Goal: Transaction & Acquisition: Download file/media

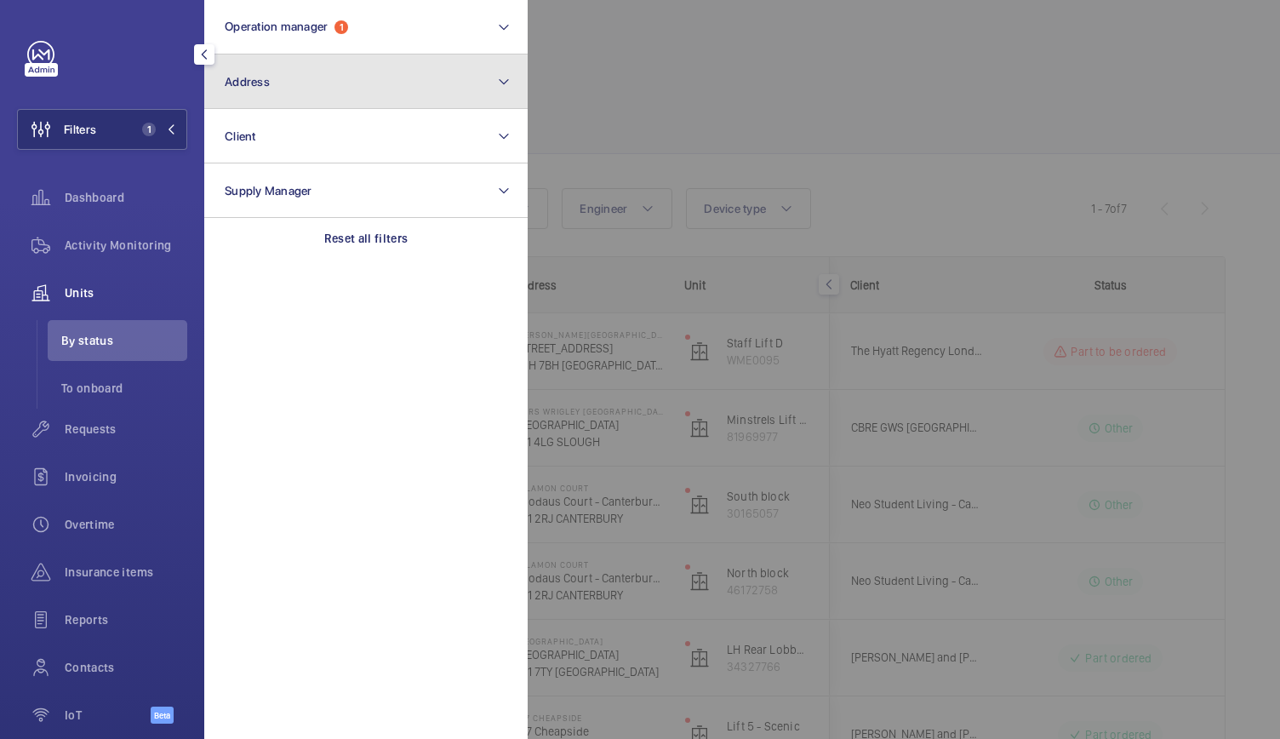
click at [330, 86] on button "Address" at bounding box center [365, 81] width 323 height 54
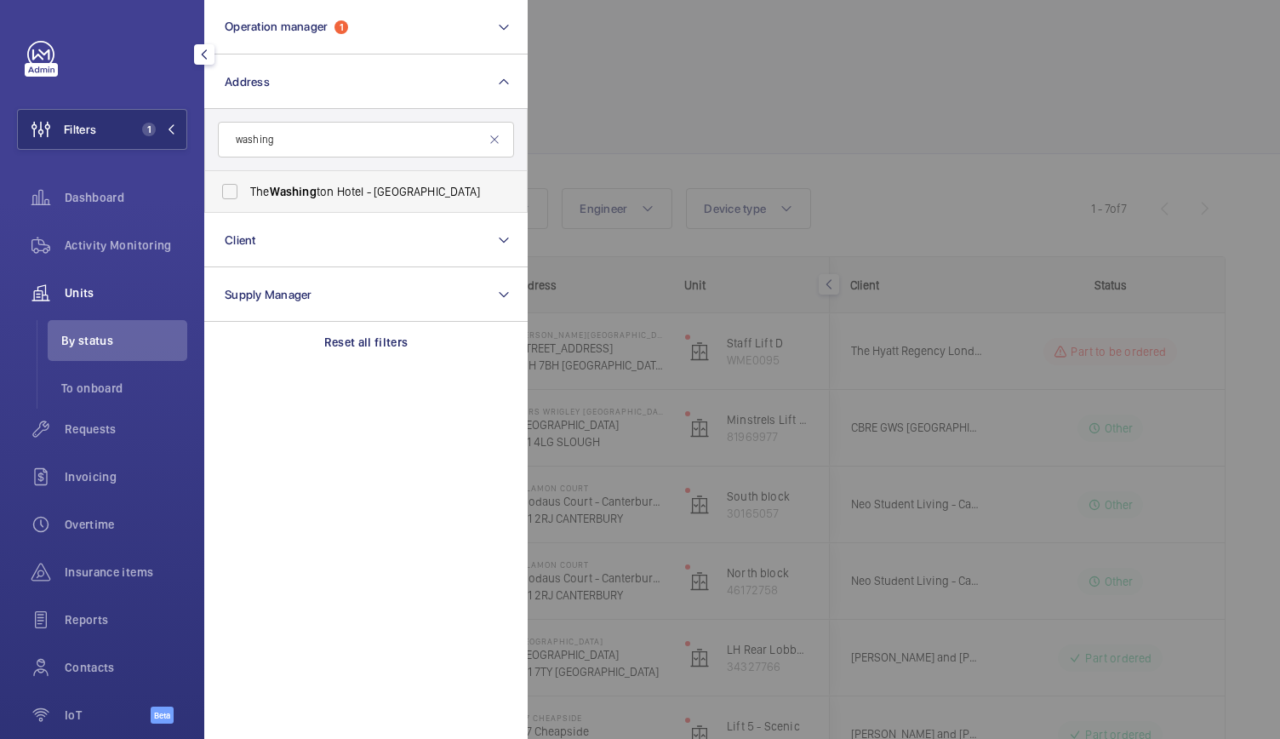
type input "washing"
click at [324, 186] on span "The Washing ton Hotel - [GEOGRAPHIC_DATA]" at bounding box center [367, 191] width 234 height 17
click at [247, 186] on input "The Washing ton Hotel - [GEOGRAPHIC_DATA]" at bounding box center [230, 191] width 34 height 34
checkbox input "true"
click at [854, 104] on div at bounding box center [1168, 369] width 1280 height 739
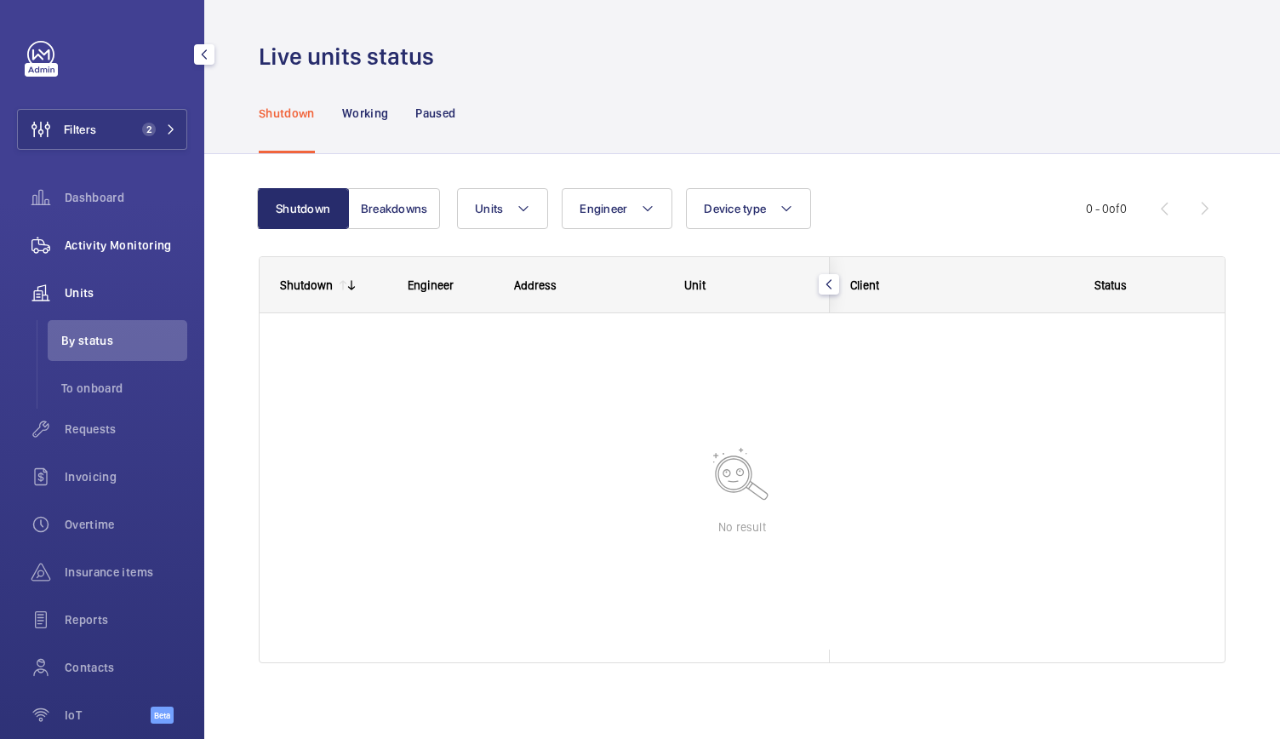
click at [151, 249] on span "Activity Monitoring" at bounding box center [126, 245] width 123 height 17
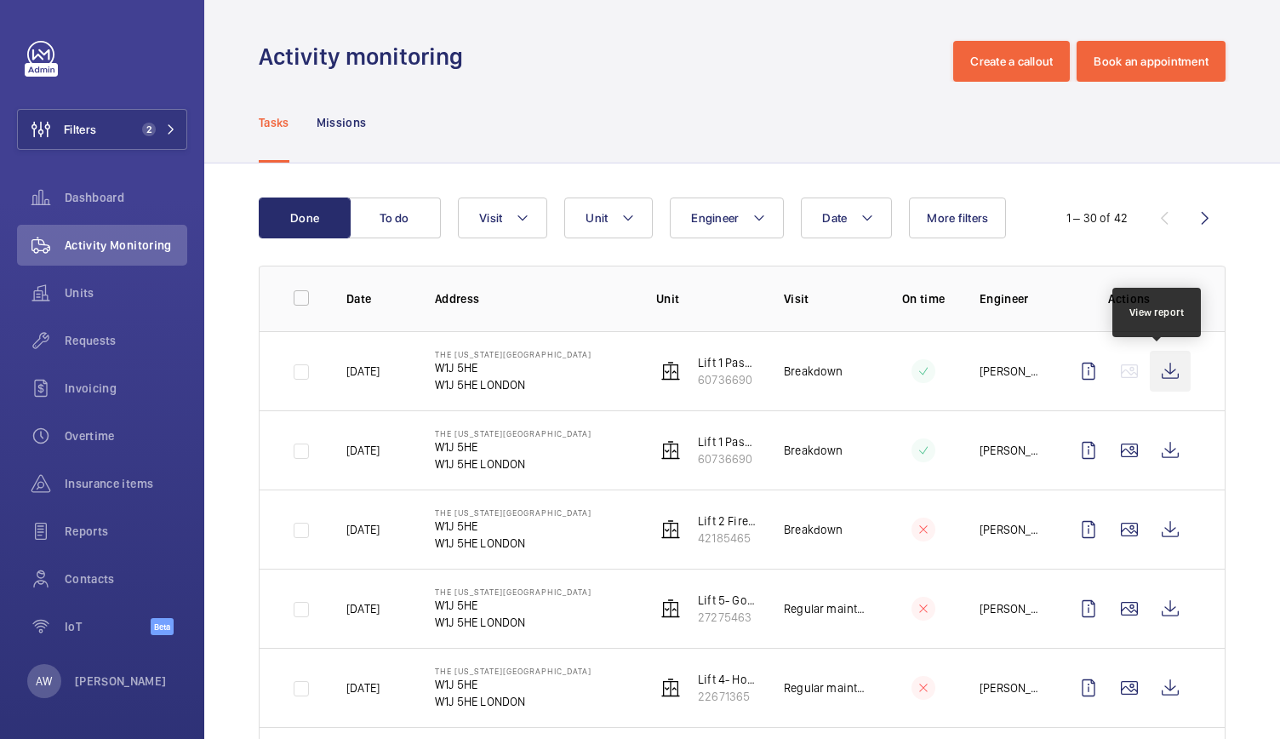
click at [1159, 378] on wm-front-icon-button at bounding box center [1170, 371] width 41 height 41
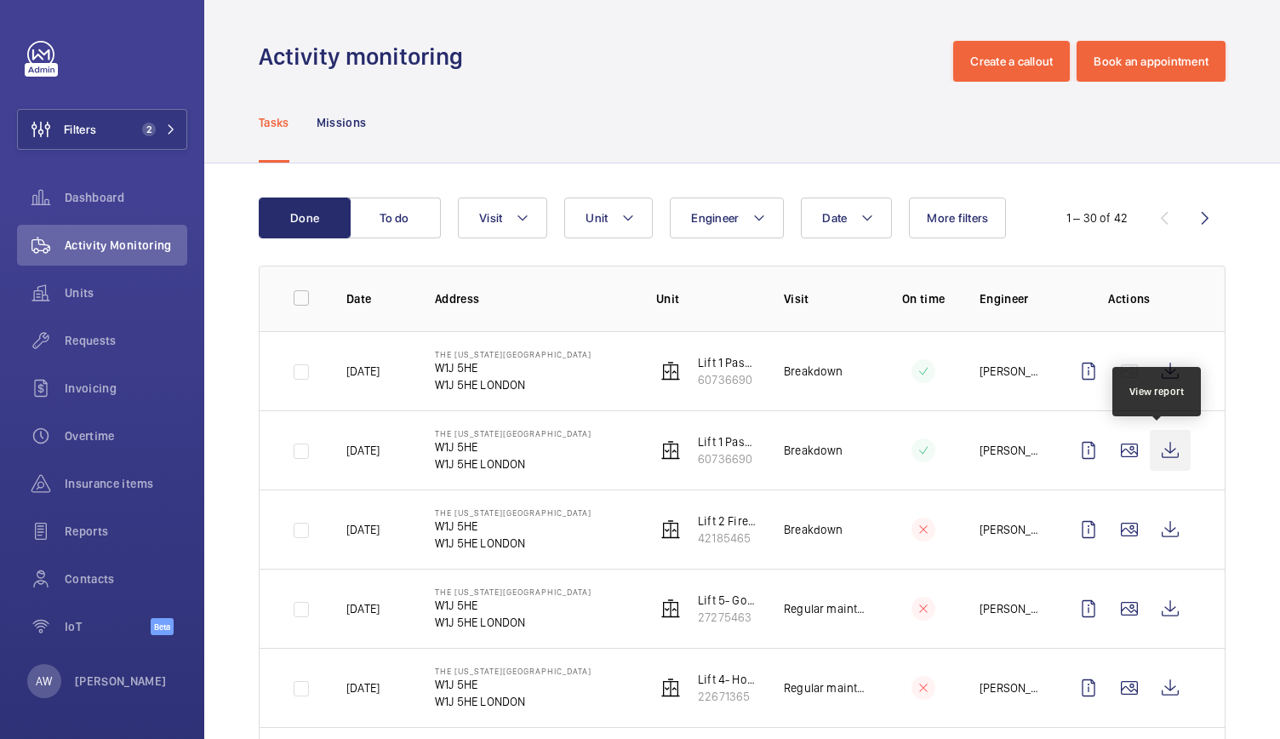
click at [1167, 447] on wm-front-icon-button at bounding box center [1170, 450] width 41 height 41
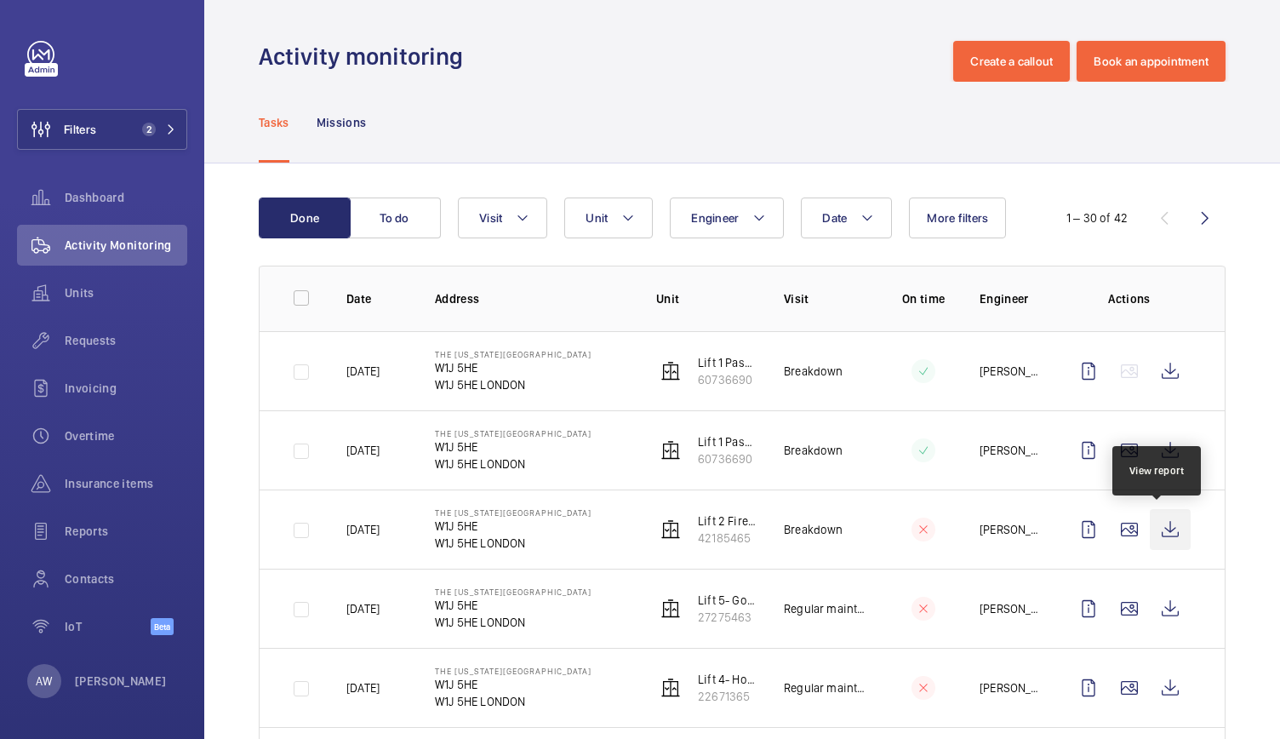
click at [1162, 525] on wm-front-icon-button at bounding box center [1170, 529] width 41 height 41
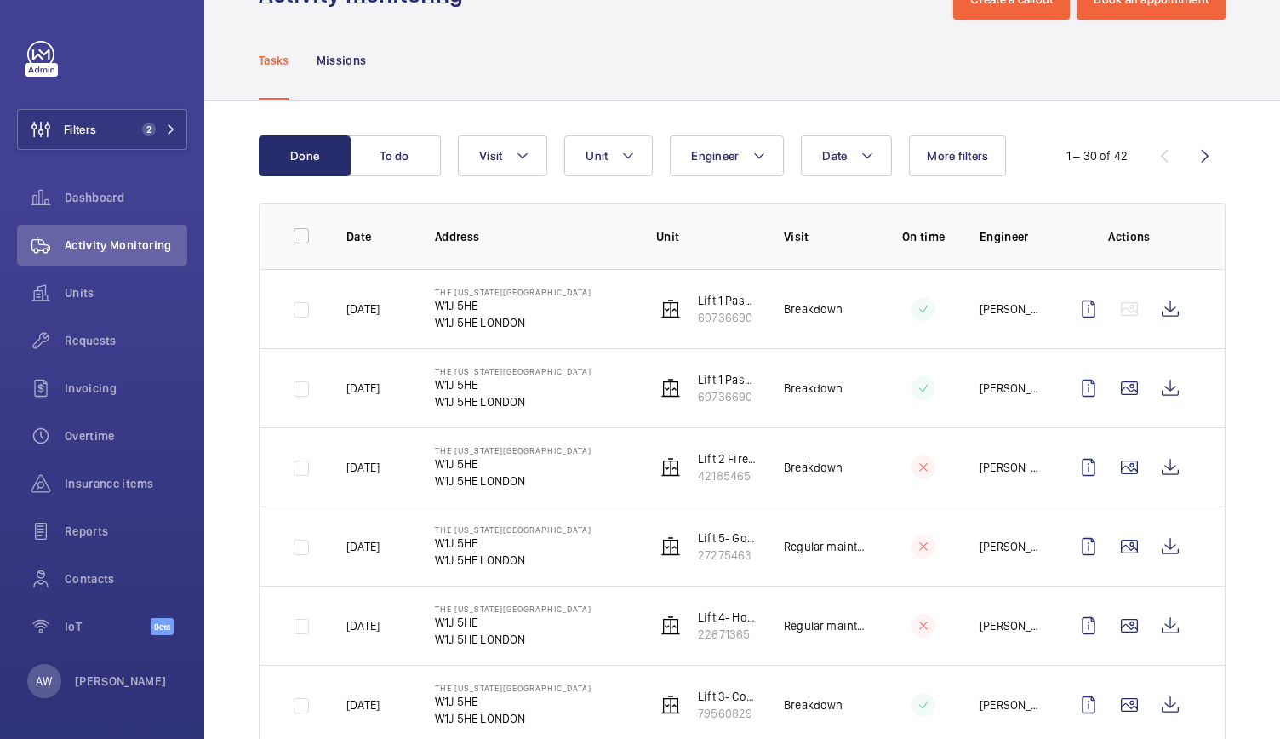
scroll to position [71, 0]
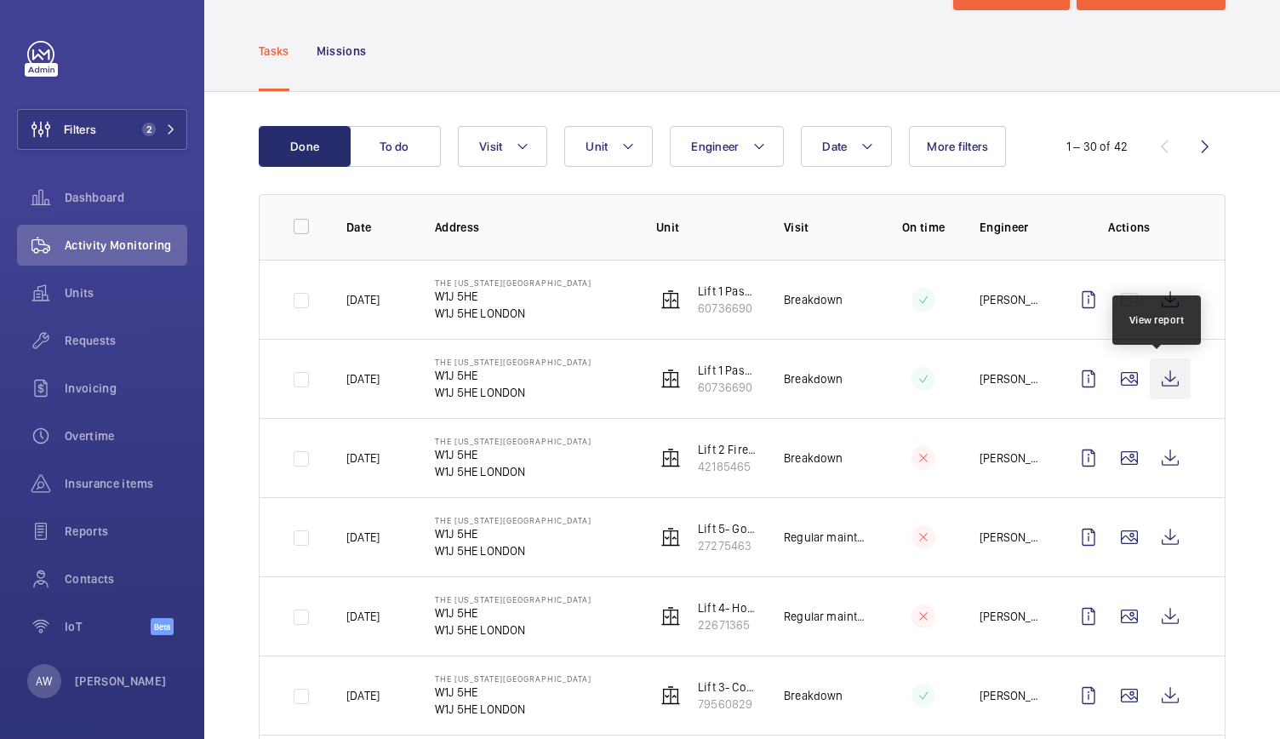
click at [1152, 377] on wm-front-icon-button at bounding box center [1170, 378] width 41 height 41
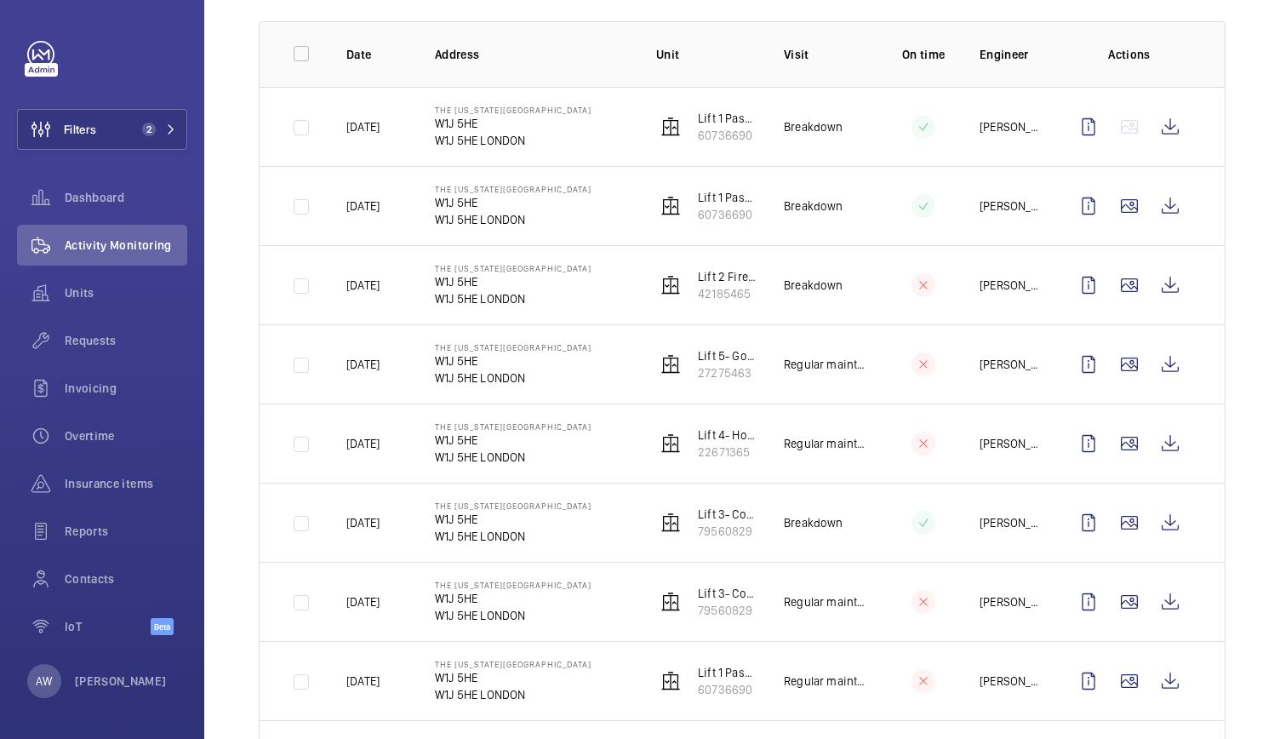
scroll to position [245, 0]
click at [1161, 525] on wm-front-icon-button at bounding box center [1170, 521] width 41 height 41
